Goal: Complete application form: Complete application form

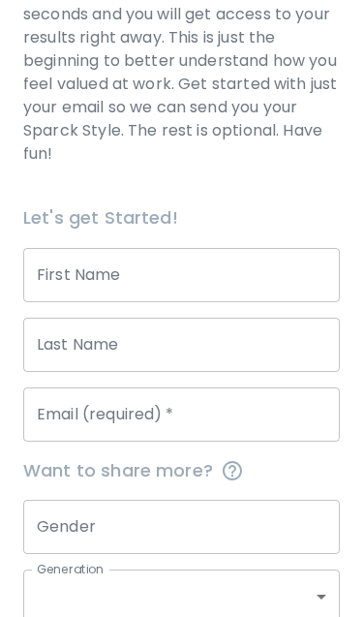
scroll to position [395, 0]
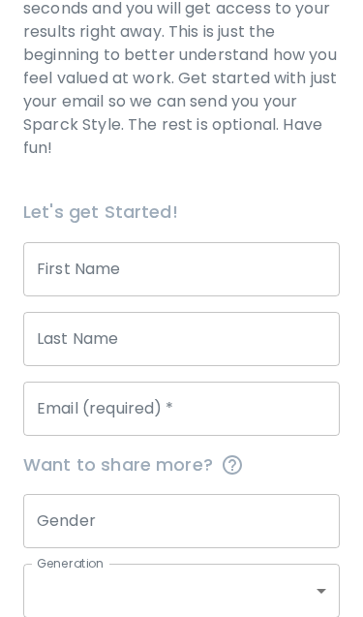
click at [140, 260] on input "First Name" at bounding box center [181, 269] width 317 height 54
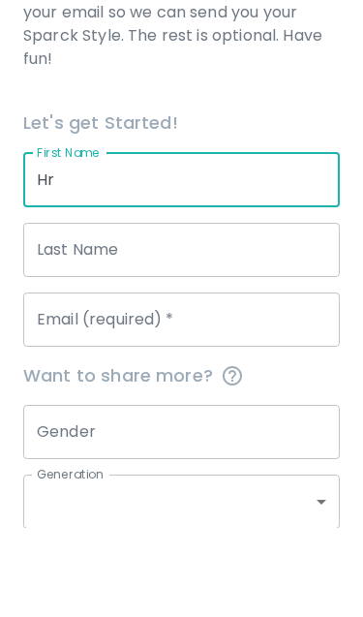
type input "H"
type input "[PERSON_NAME]"
click at [134, 312] on input "Last Name" at bounding box center [181, 339] width 317 height 54
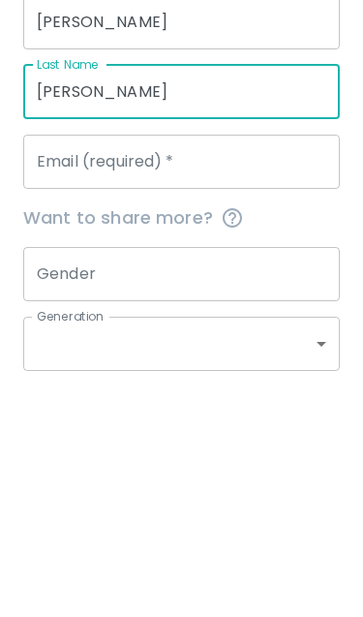
type input "[PERSON_NAME]"
click at [131, 382] on div "Email (required)   * Email (required)   *" at bounding box center [181, 409] width 317 height 54
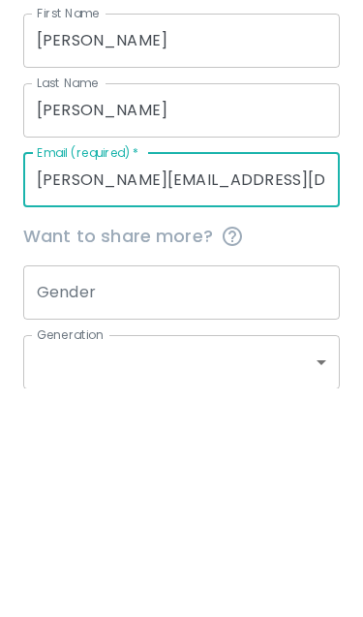
type input "[PERSON_NAME][EMAIL_ADDRESS][DOMAIN_NAME]"
click at [187, 494] on input "Gender" at bounding box center [181, 521] width 317 height 54
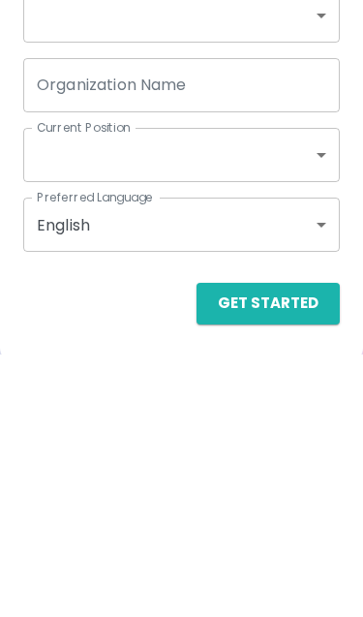
scroll to position [713, 0]
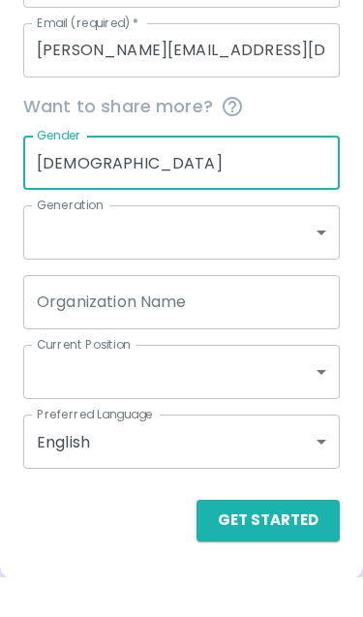
type input "[DEMOGRAPHIC_DATA]"
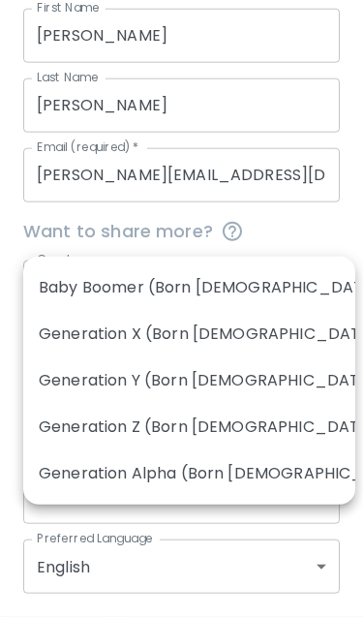
click at [332, 230] on div at bounding box center [181, 308] width 363 height 617
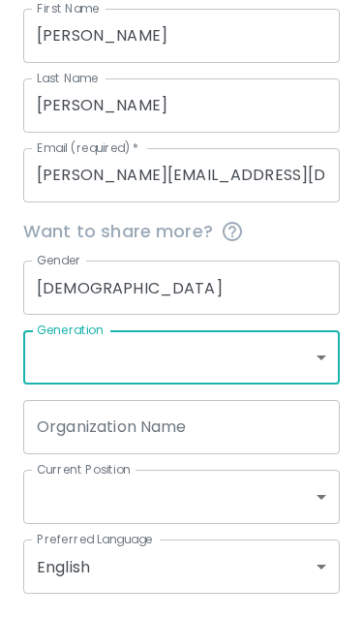
click at [122, 354] on body "Sparck Appreciation Style Quiz We are so excited to work with you to uncover yo…" at bounding box center [181, 38] width 363 height 1334
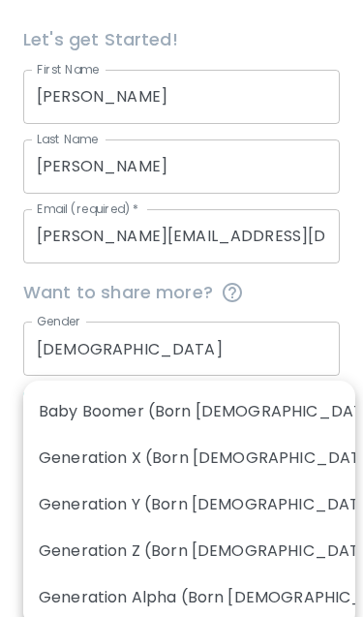
scroll to position [568, 0]
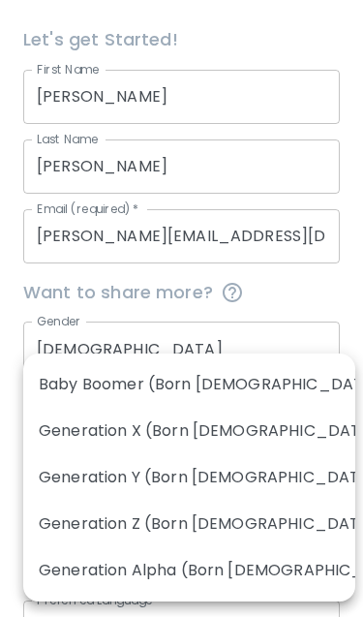
click at [323, 225] on div at bounding box center [181, 308] width 363 height 617
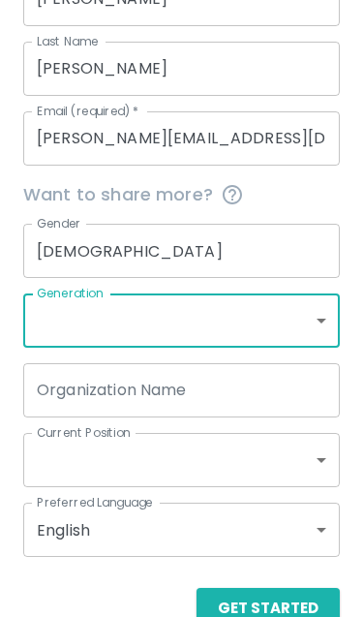
click at [138, 464] on body "Sparck Appreciation Style Quiz We are so excited to work with you to uncover yo…" at bounding box center [181, 1] width 363 height 1334
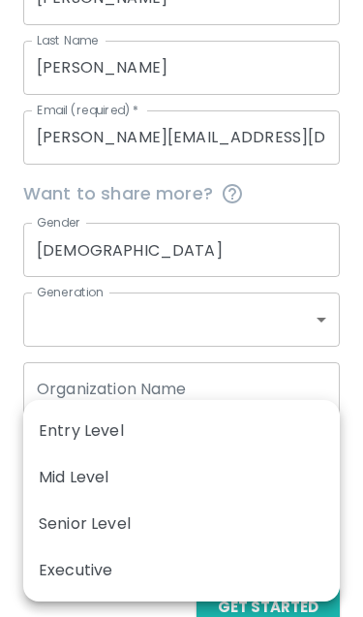
click at [131, 478] on li "Mid Level" at bounding box center [181, 478] width 317 height 47
type input "mid_level"
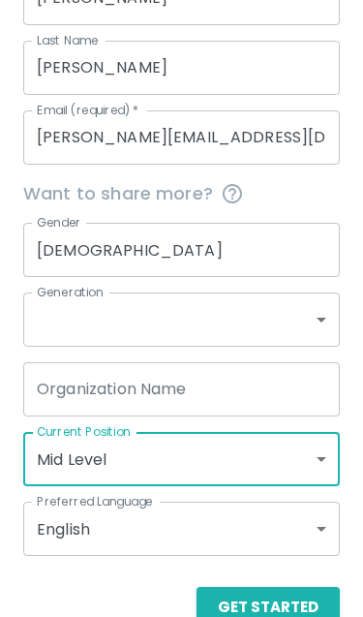
scroll to position [713, 0]
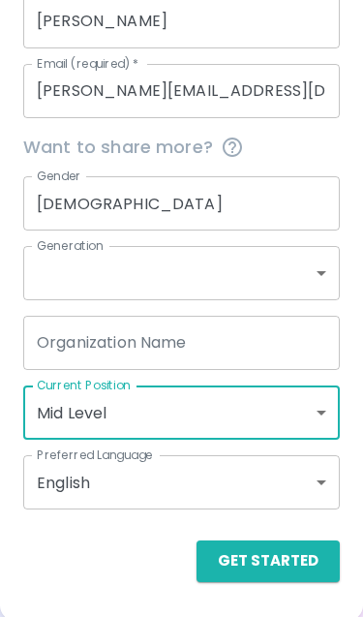
click at [276, 561] on button "Get Started" at bounding box center [268, 561] width 143 height 41
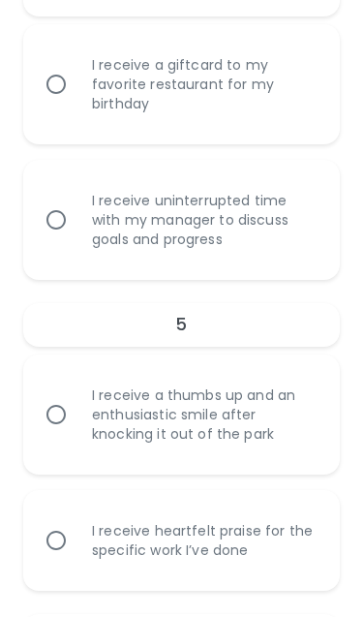
scroll to position [1595, 0]
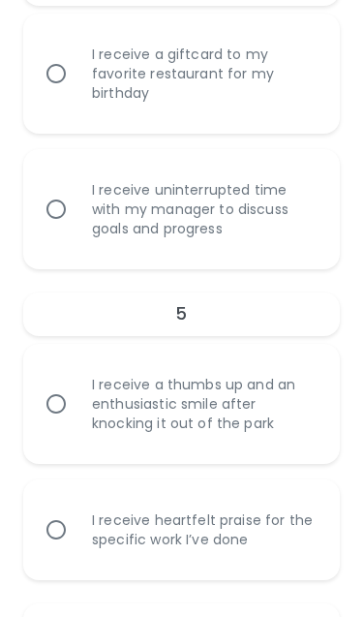
click at [75, 521] on input "I receive heartfelt praise for the specific work I’ve done" at bounding box center [56, 530] width 41 height 41
radio input "true"
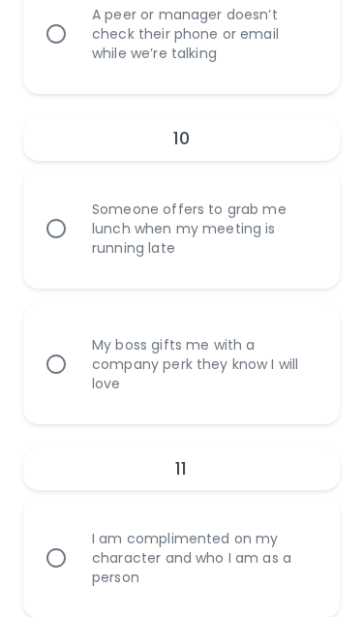
scroll to position [3346, 0]
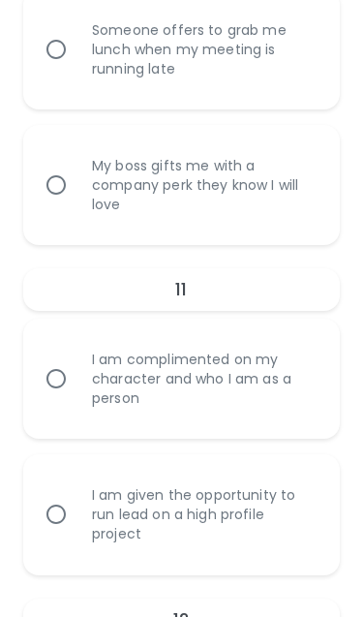
click at [63, 367] on input "I am complimented on my character and who I am as a person" at bounding box center [56, 379] width 41 height 41
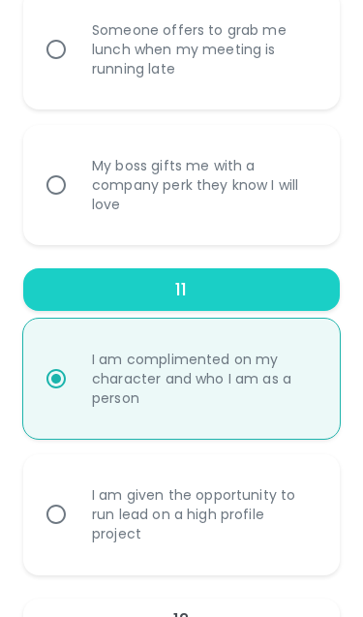
radio input "false"
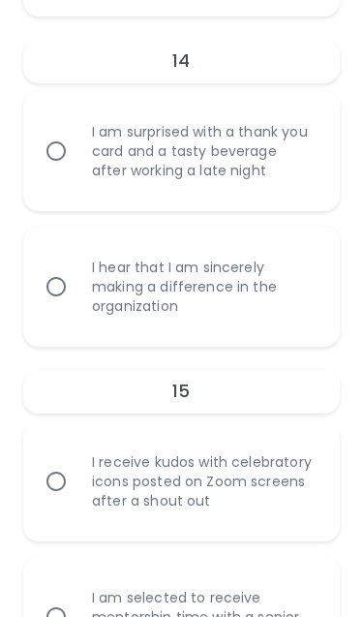
scroll to position [4800, 0]
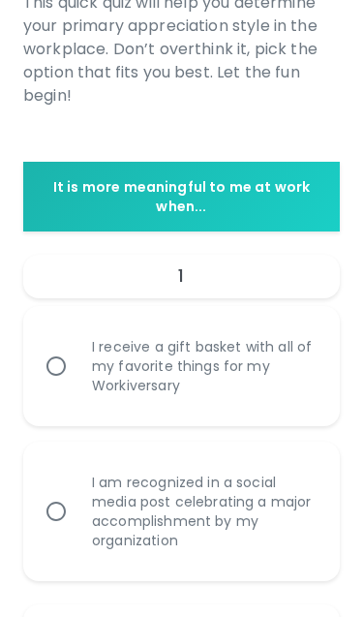
scroll to position [332, 0]
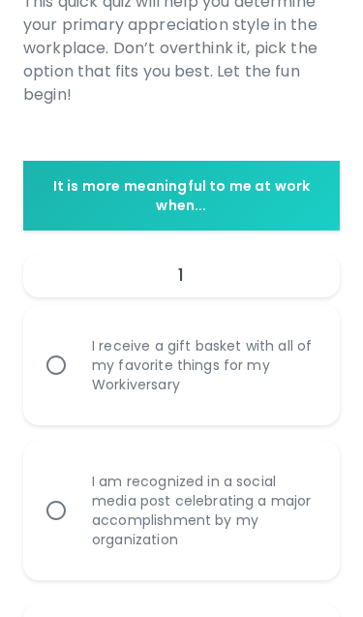
click at [63, 370] on input "I receive a gift basket with all of my favorite things for my Workiversary" at bounding box center [56, 365] width 41 height 41
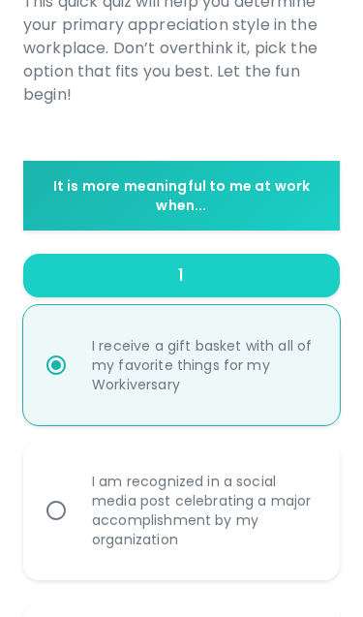
radio input "false"
radio input "true"
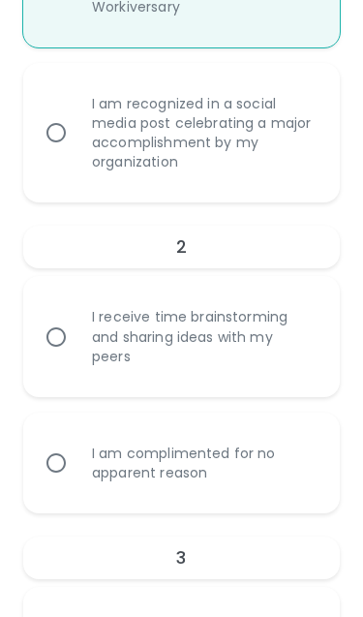
scroll to position [712, 0]
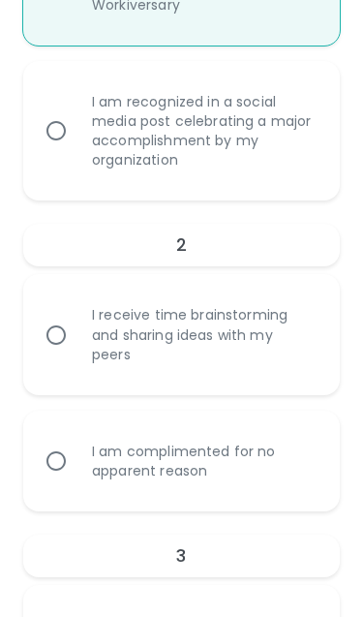
click at [70, 340] on input "I receive time brainstorming and sharing ideas with my peers" at bounding box center [56, 335] width 41 height 41
radio input "false"
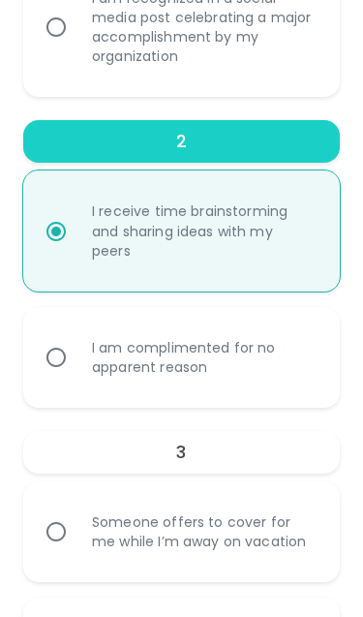
scroll to position [867, 0]
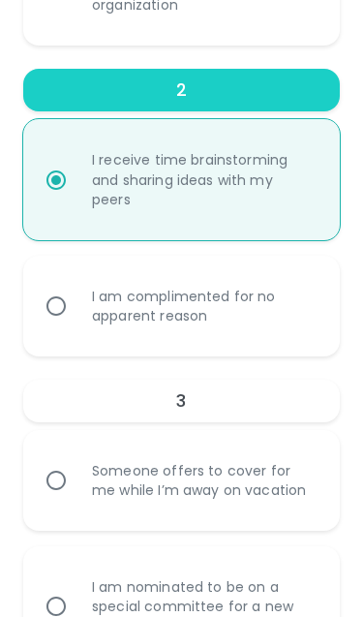
click at [59, 597] on input "I am nominated to be on a special committee for a new initiative" at bounding box center [56, 606] width 41 height 41
radio input "false"
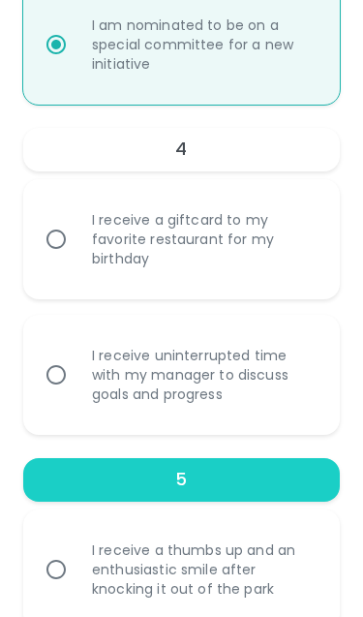
scroll to position [1431, 0]
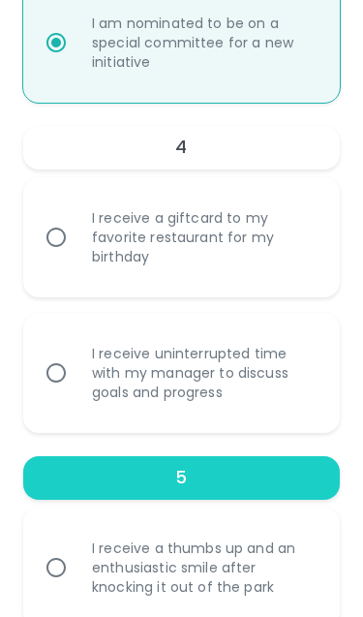
click at [58, 374] on input "I receive uninterrupted time with my manager to discuss goals and progress" at bounding box center [56, 373] width 41 height 41
radio input "false"
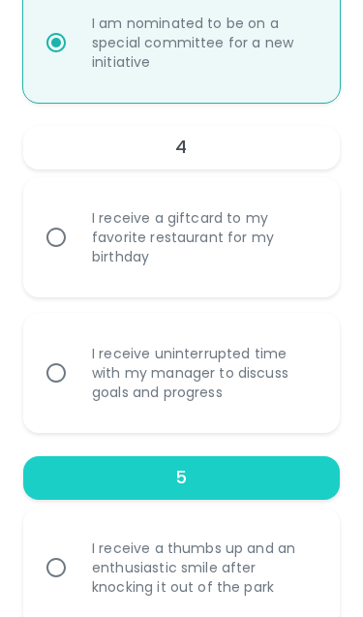
radio input "false"
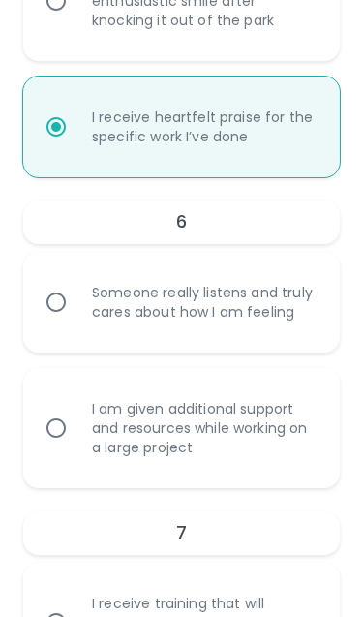
scroll to position [2000, 0]
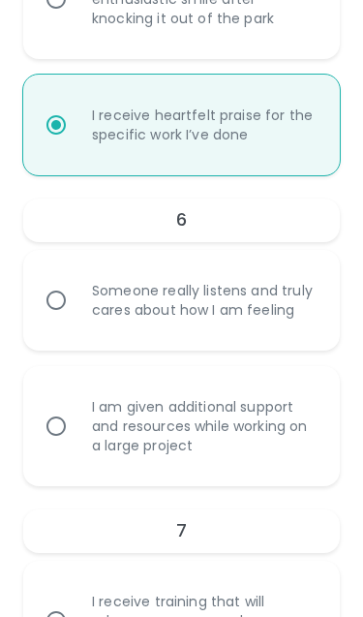
click at [65, 415] on input "I am given additional support and resources while working on a large project" at bounding box center [56, 426] width 41 height 41
radio input "false"
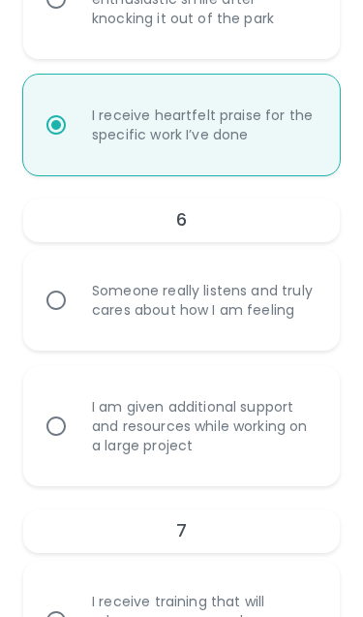
radio input "false"
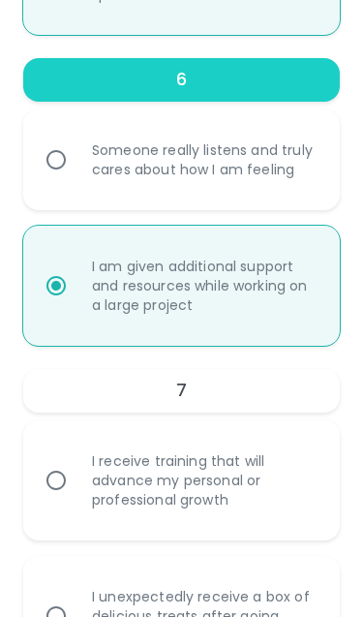
scroll to position [2155, 0]
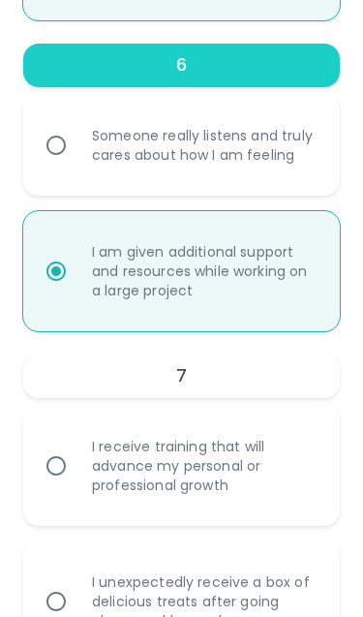
click at [68, 465] on input "I receive training that will advance my personal or professional growth" at bounding box center [56, 466] width 41 height 41
radio input "false"
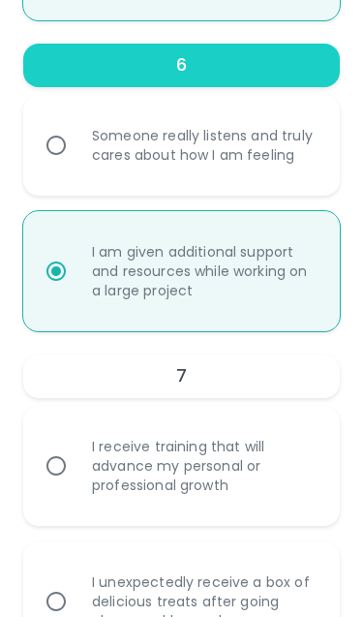
radio input "false"
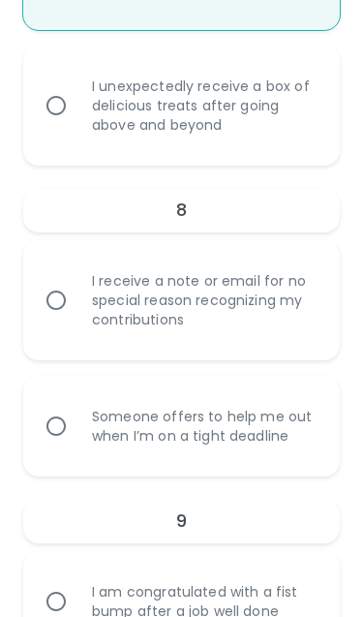
scroll to position [2654, 0]
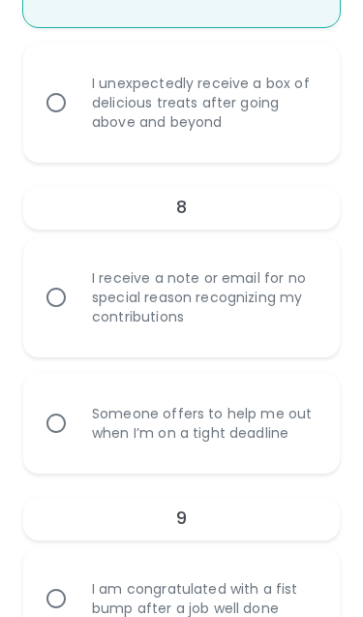
click at [58, 409] on input "Someone offers to help me out when I’m on a tight deadline" at bounding box center [56, 423] width 41 height 41
radio input "false"
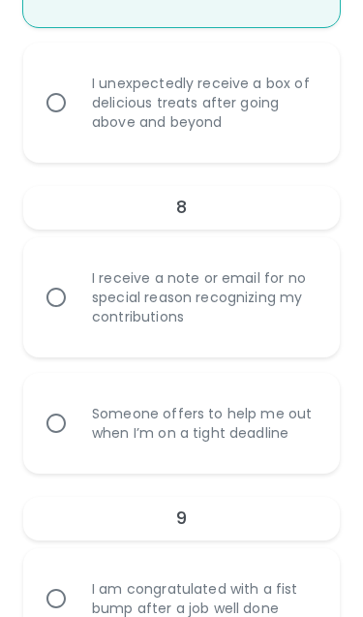
radio input "false"
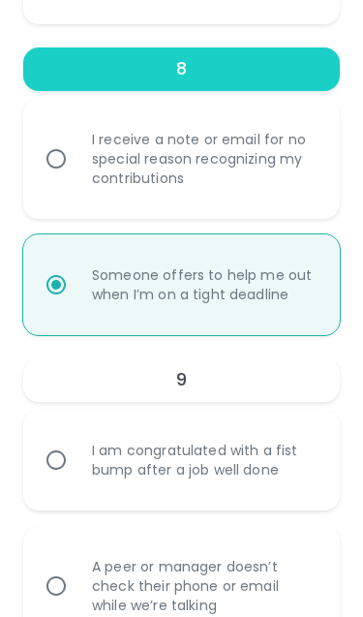
scroll to position [2809, 0]
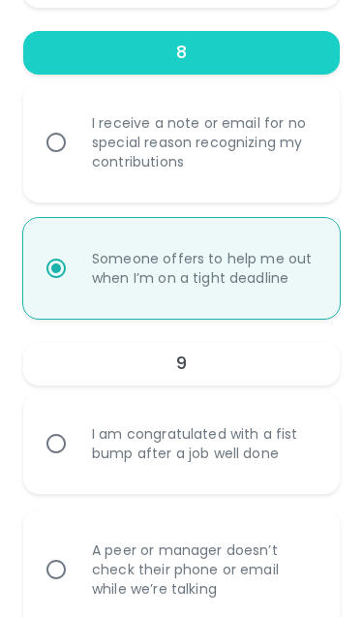
click at [64, 441] on input "I am congratulated with a fist bump after a job well done" at bounding box center [56, 443] width 41 height 41
radio input "false"
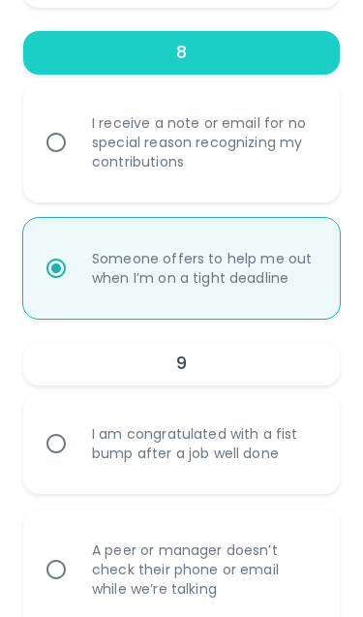
radio input "false"
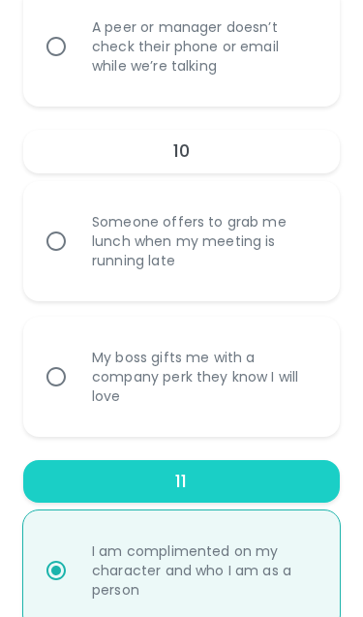
scroll to position [3332, 0]
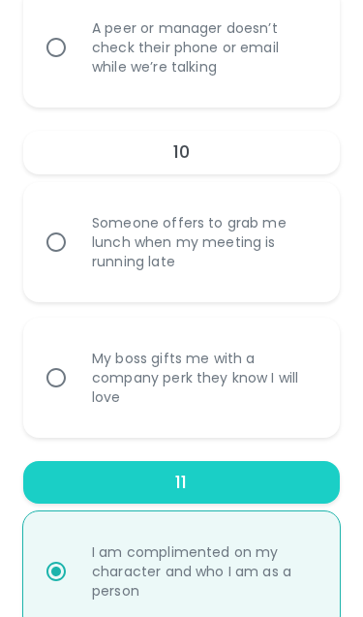
click at [72, 365] on input "My boss gifts me with a company perk they know I will love" at bounding box center [56, 378] width 41 height 41
radio input "false"
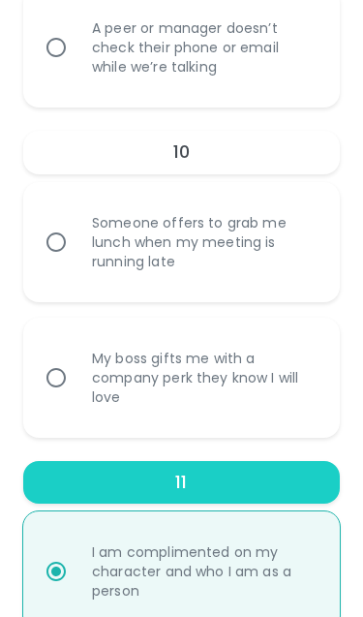
radio input "false"
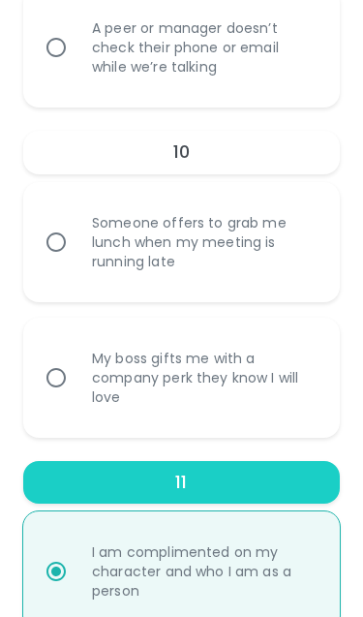
radio input "false"
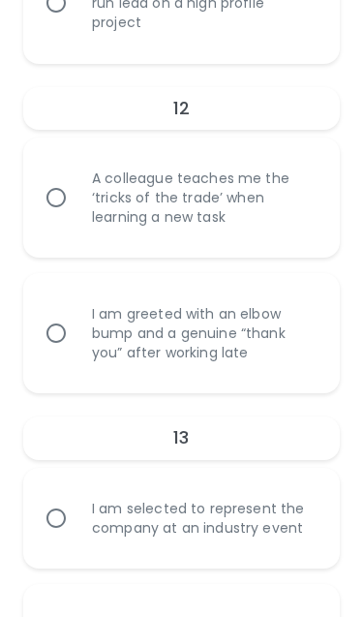
scroll to position [4037, 0]
click at [68, 320] on input "I am greeted with an elbow bump and a genuine “thank you” after working late" at bounding box center [56, 332] width 41 height 41
radio input "false"
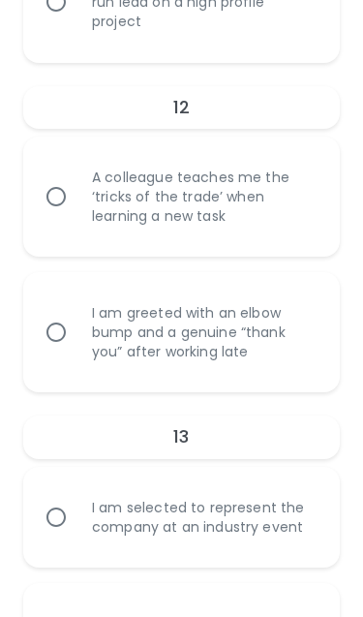
radio input "false"
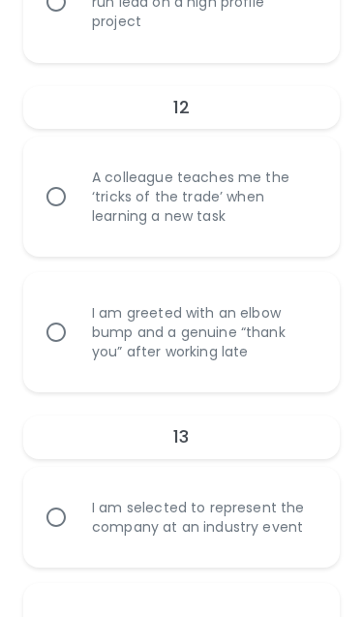
radio input "false"
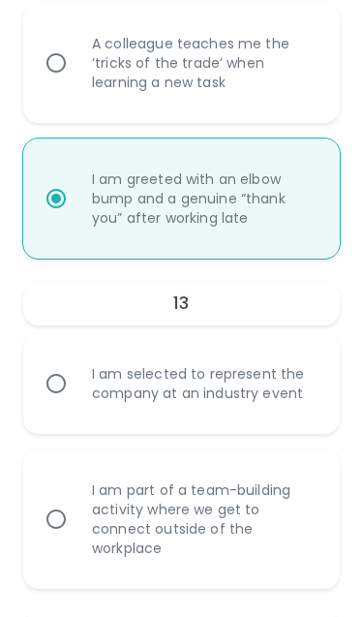
scroll to position [4192, 0]
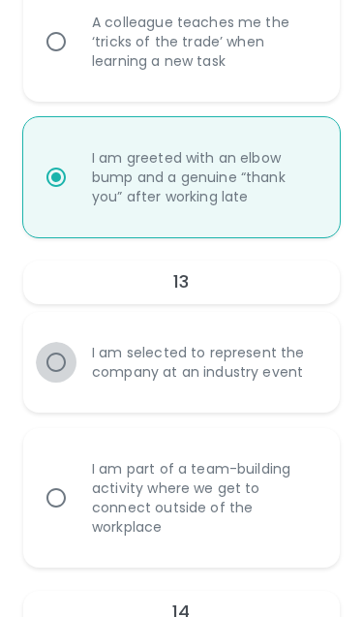
click at [69, 345] on input "I am selected to represent the company at an industry event" at bounding box center [56, 362] width 41 height 41
radio input "false"
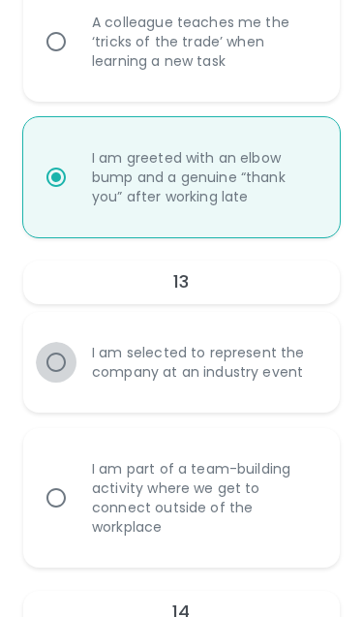
radio input "false"
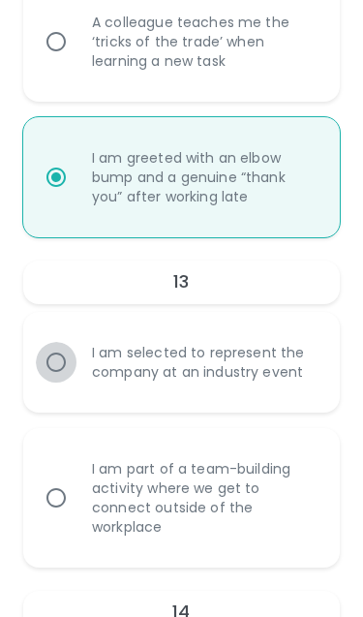
radio input "false"
radio input "true"
radio input "false"
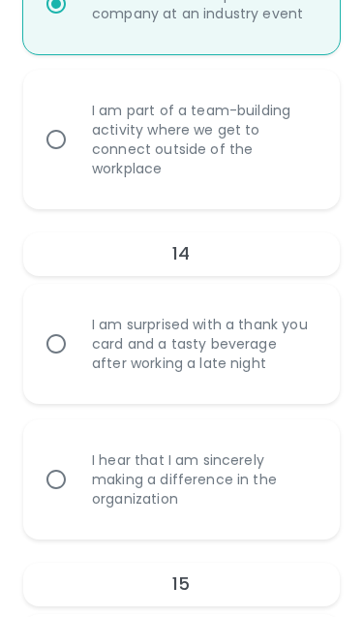
scroll to position [4554, 0]
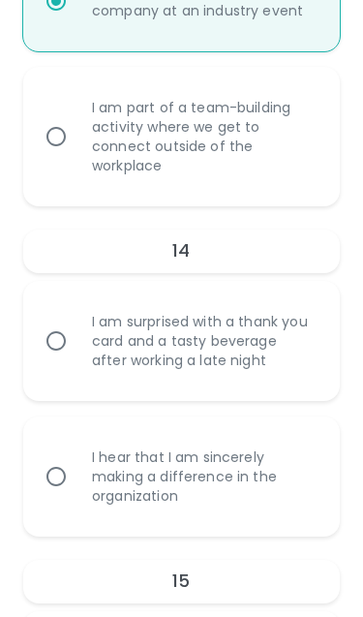
click at [67, 456] on input "I hear that I am sincerely making a difference in the organization" at bounding box center [56, 476] width 41 height 41
radio input "false"
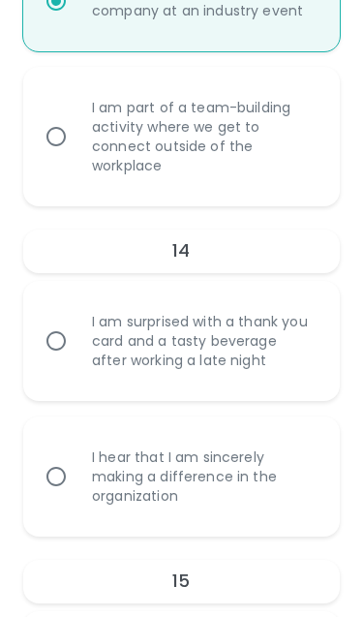
radio input "false"
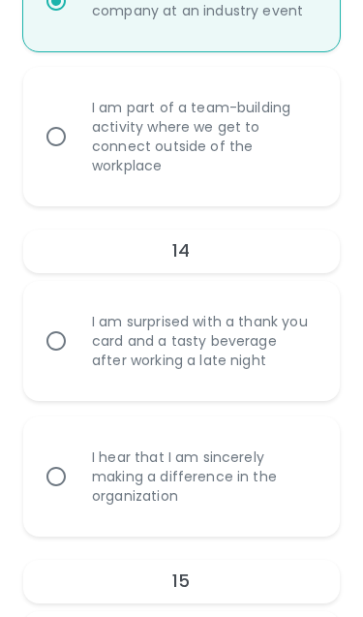
radio input "false"
radio input "true"
radio input "false"
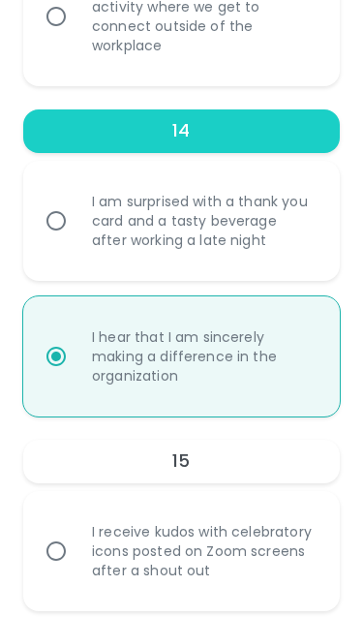
scroll to position [4709, 0]
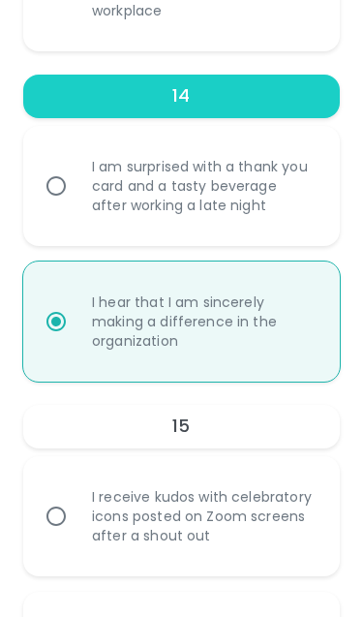
radio input "false"
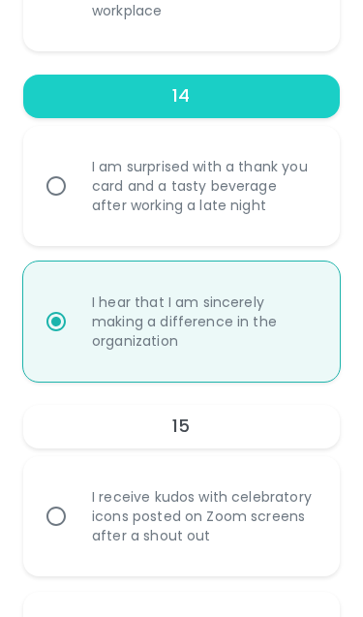
radio input "false"
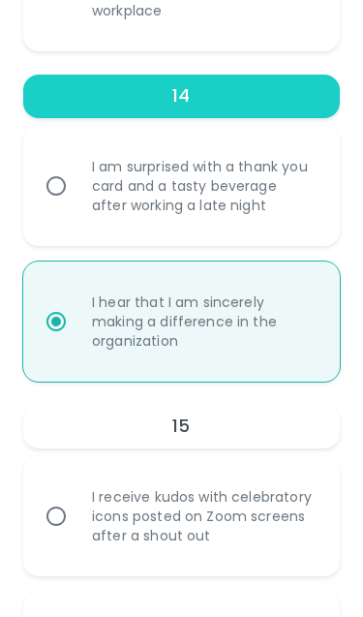
radio input "false"
radio input "true"
radio input "false"
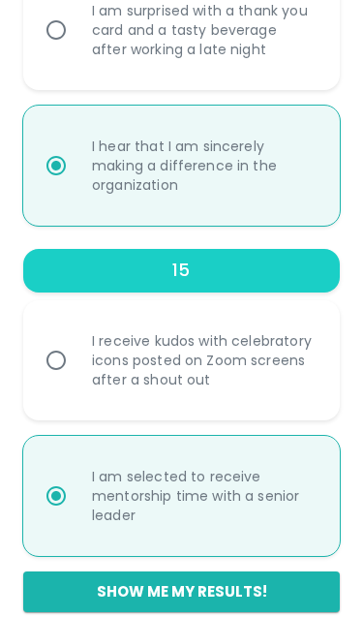
scroll to position [4884, 0]
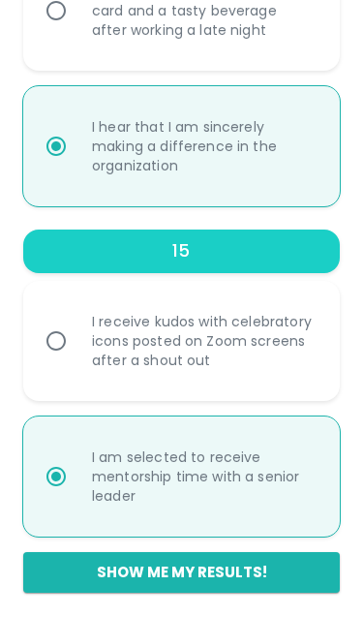
click at [225, 563] on button "Show me my results!" at bounding box center [181, 572] width 317 height 41
radio input "false"
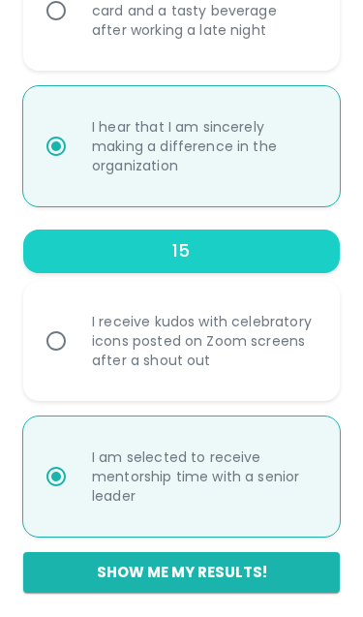
radio input "false"
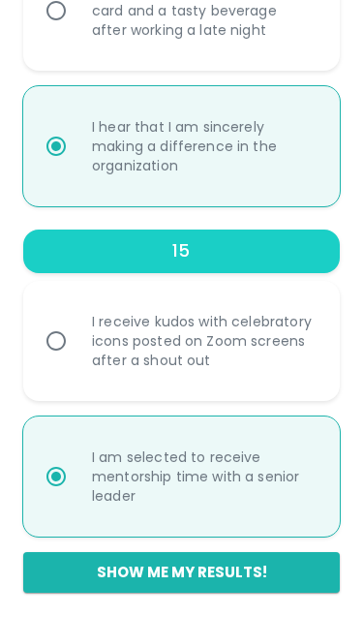
radio input "false"
radio input "true"
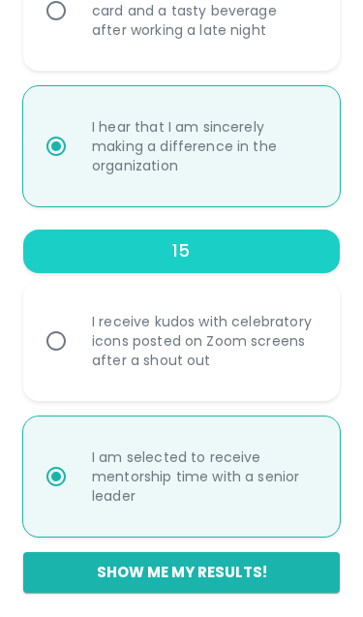
radio input "false"
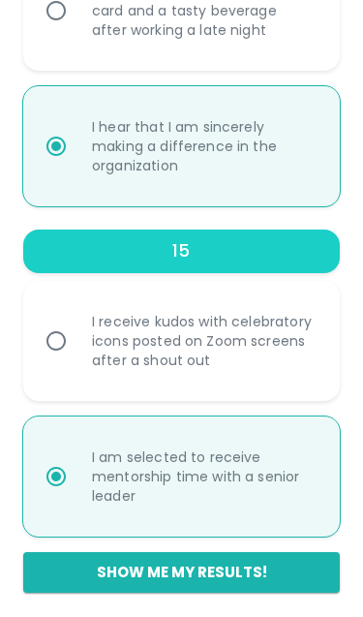
radio input "false"
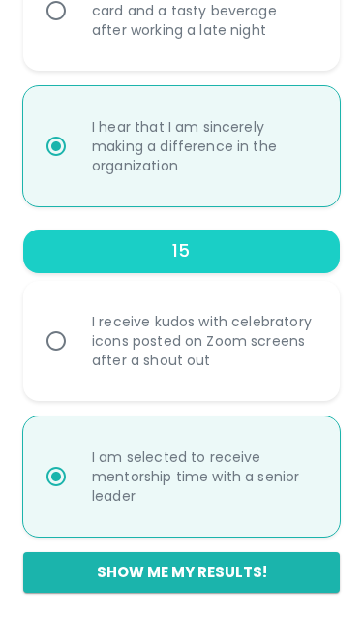
radio input "false"
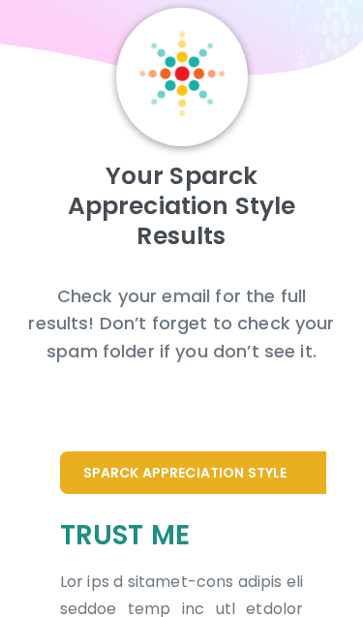
scroll to position [68, 0]
